Goal: Information Seeking & Learning: Learn about a topic

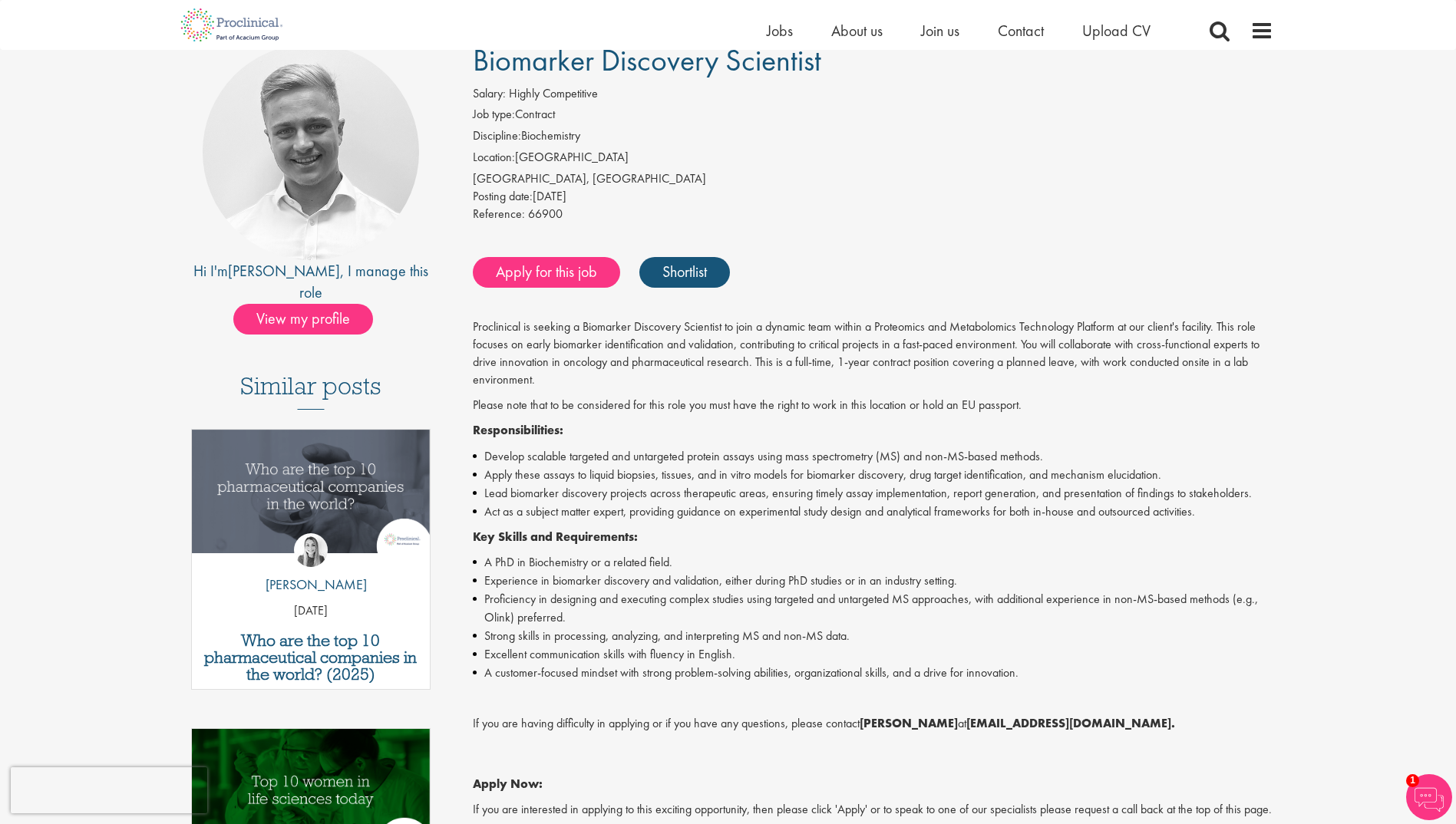
scroll to position [230, 0]
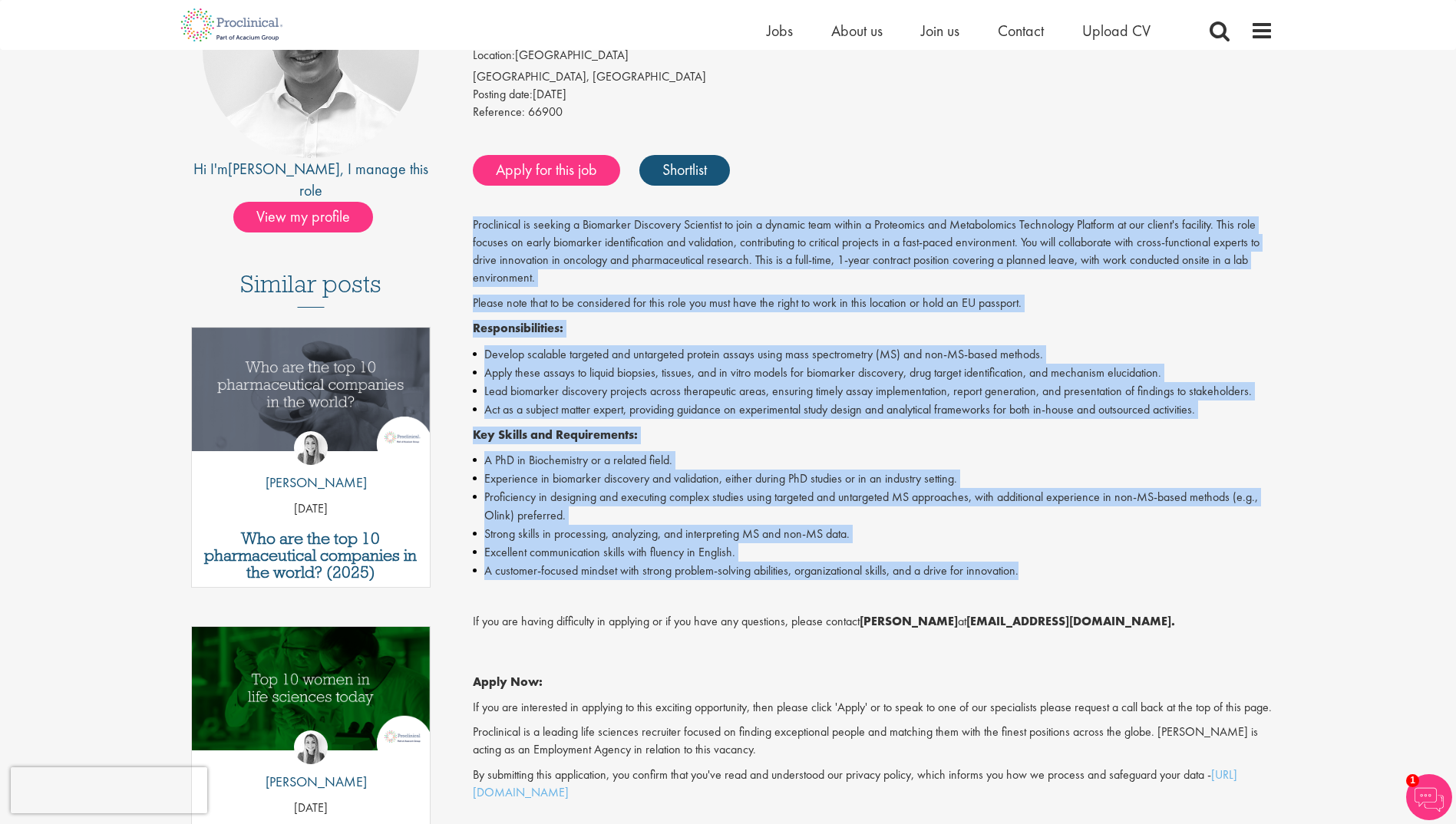
drag, startPoint x: 1045, startPoint y: 579, endPoint x: 463, endPoint y: 225, distance: 681.2
click at [463, 225] on div "Biomarker Discovery Scientist Salary: Highly Competitive Job type: Contract Dis…" at bounding box center [867, 477] width 835 height 1070
copy div "Proclinical is seeking a Biomarker Discovery Scientist to join a dynamic team w…"
click at [584, 430] on strong "Key Skills and Requirements:" at bounding box center [555, 435] width 165 height 16
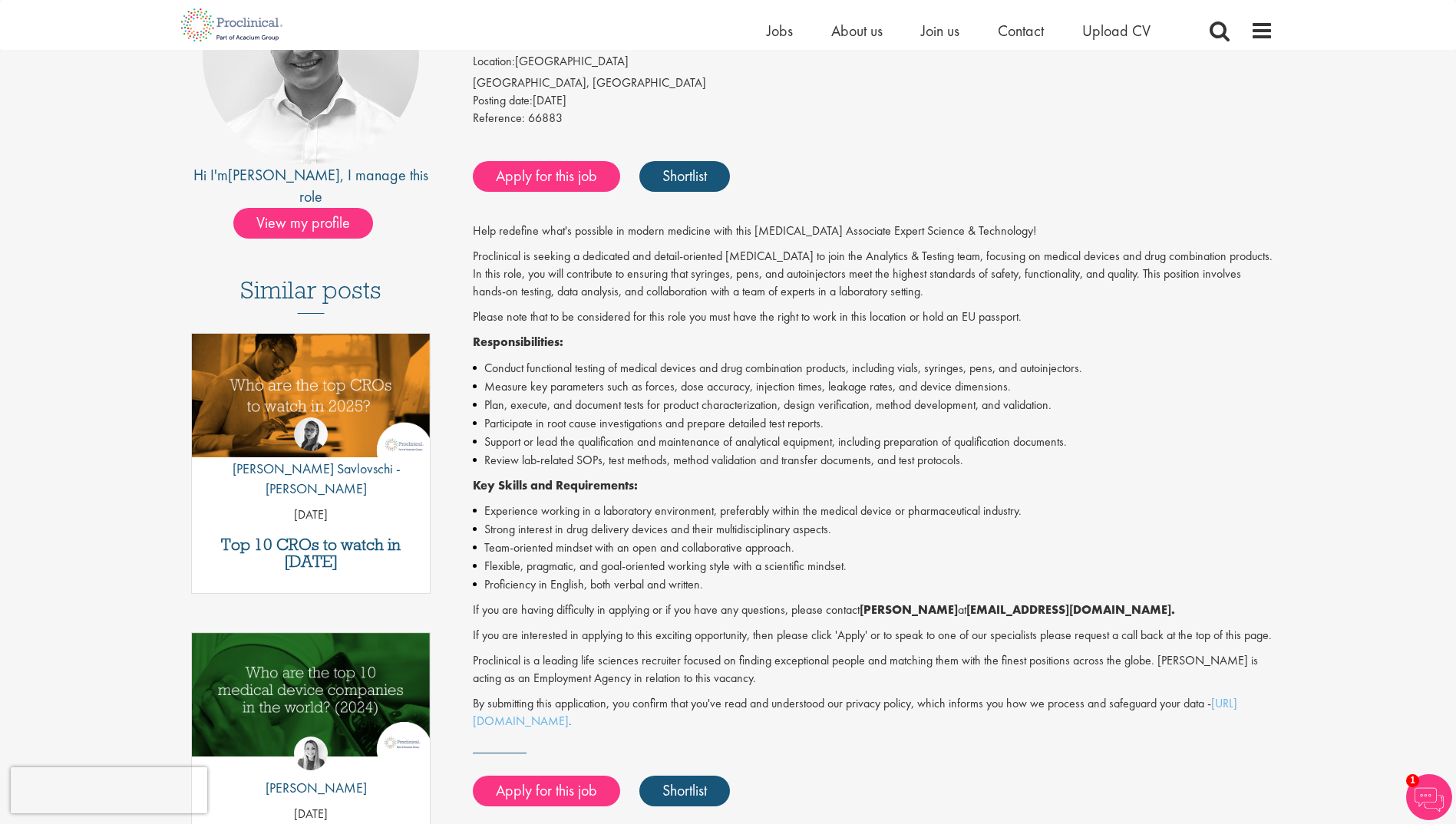
scroll to position [230, 0]
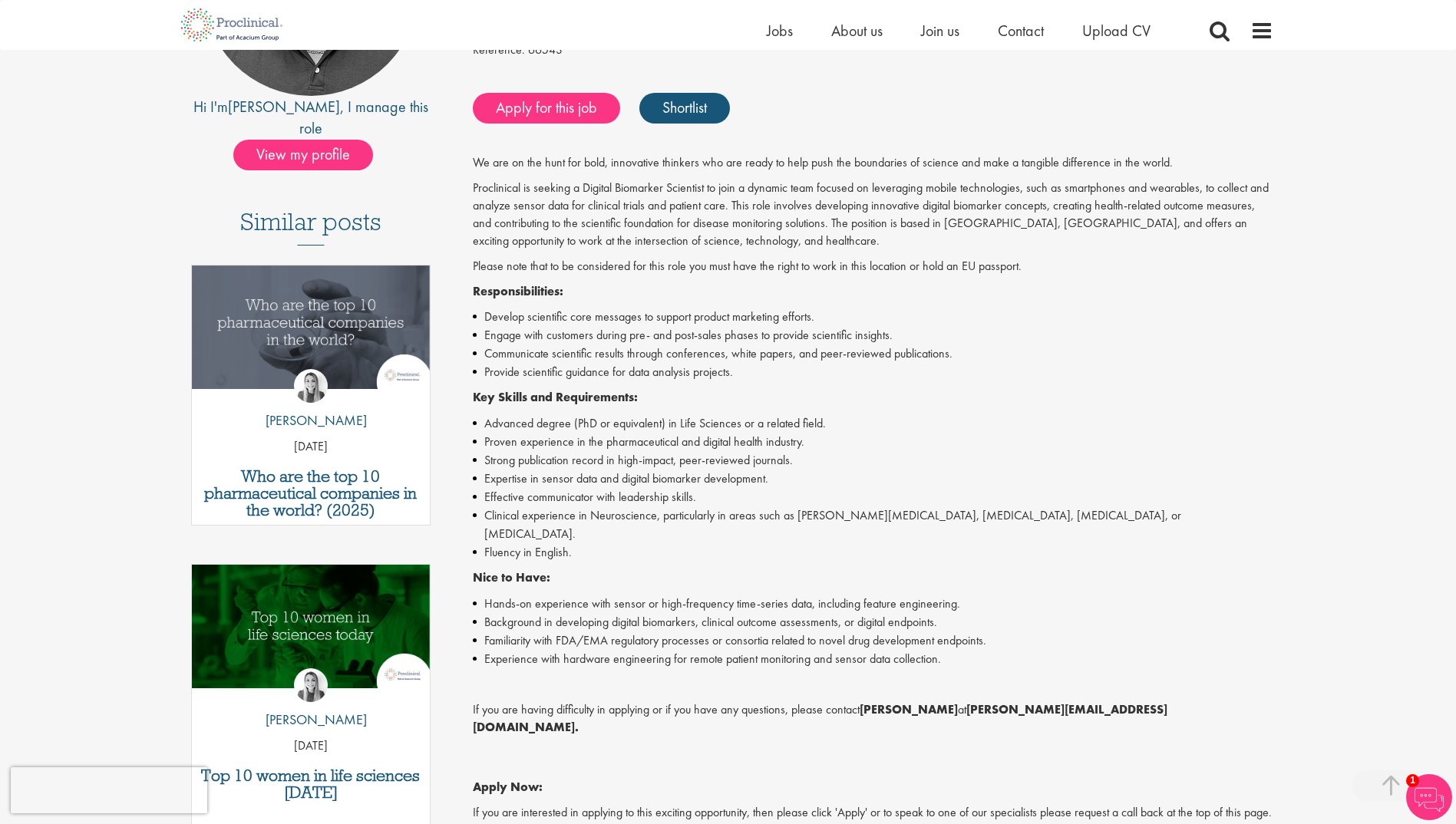
scroll to position [307, 0]
